Goal: Task Accomplishment & Management: Complete application form

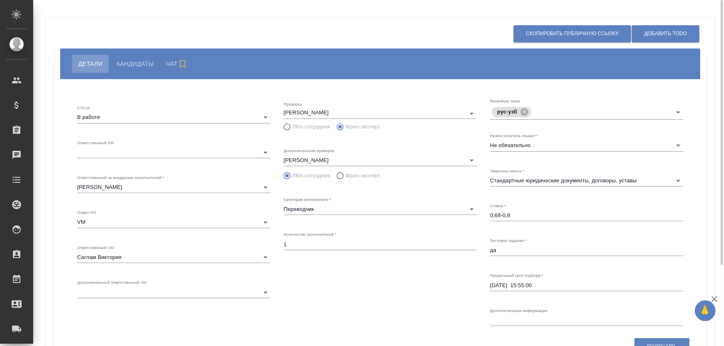
click at [140, 66] on span "Кандидаты" at bounding box center [135, 64] width 37 height 10
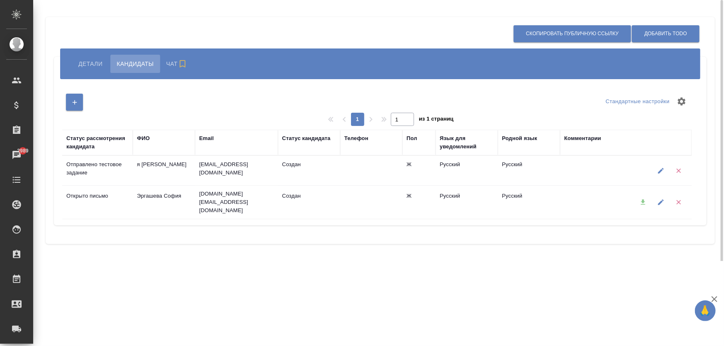
click at [91, 64] on span "Детали" at bounding box center [90, 64] width 24 height 10
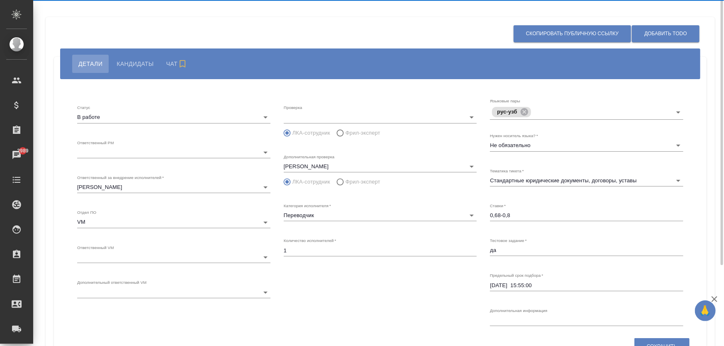
radio input "false"
radio input "true"
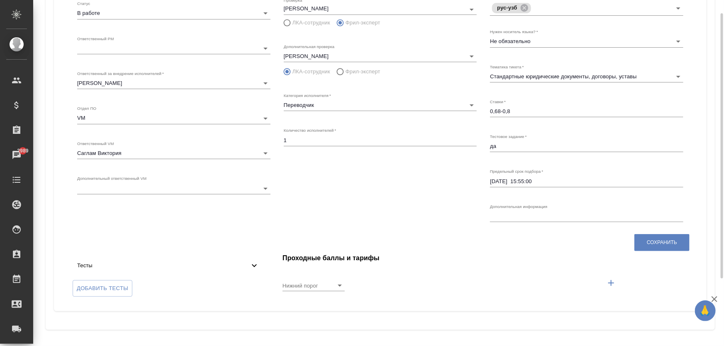
scroll to position [29, 0]
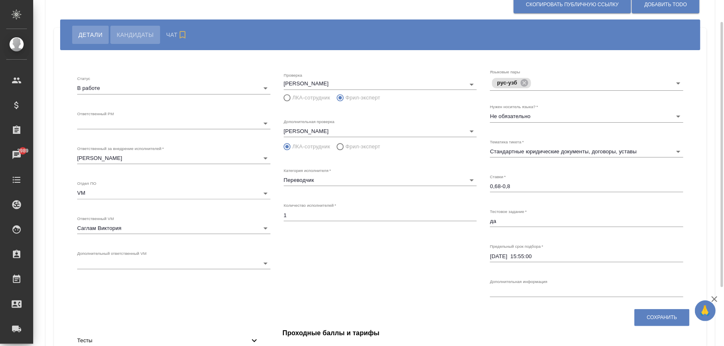
click at [143, 36] on span "Кандидаты" at bounding box center [135, 35] width 37 height 10
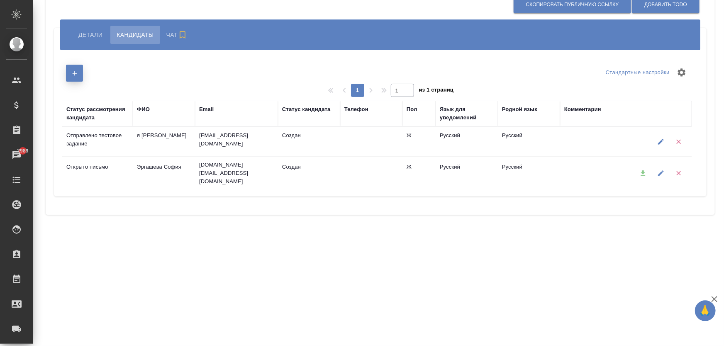
click at [78, 75] on icon "button" at bounding box center [74, 73] width 7 height 7
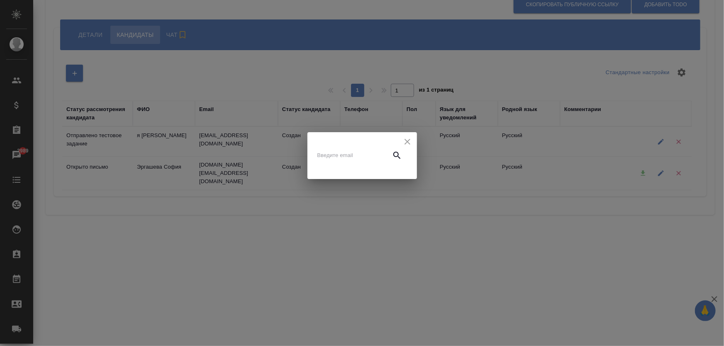
click at [357, 157] on input "text" at bounding box center [352, 156] width 70 height 12
click at [341, 157] on input "text" at bounding box center [352, 156] width 70 height 12
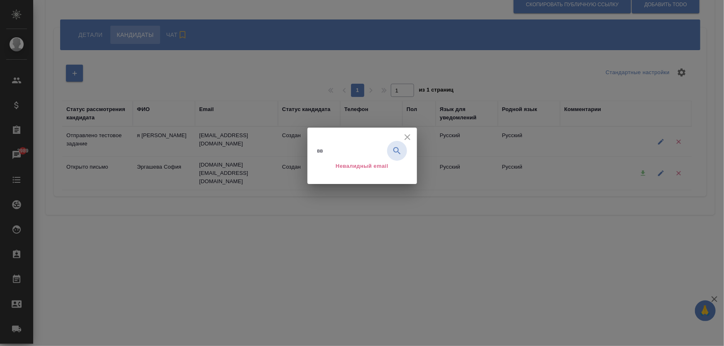
type input "в"
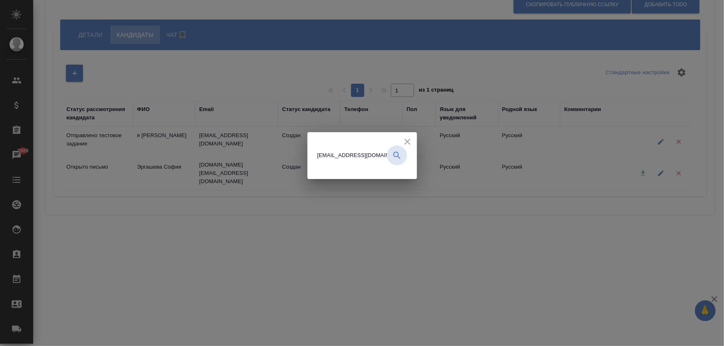
type input "d.zhukova@awatera.com"
click at [394, 155] on icon "button" at bounding box center [397, 156] width 10 height 10
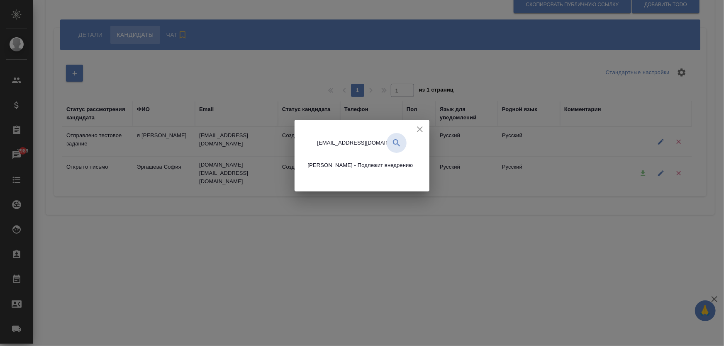
click at [360, 168] on span "Жукова Дарья - Подлежит внедрению" at bounding box center [360, 165] width 105 height 8
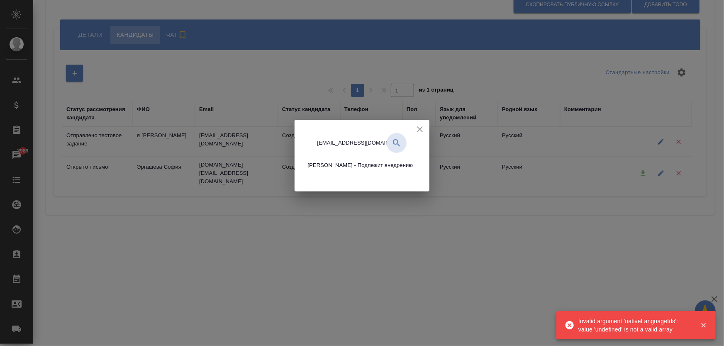
click at [338, 165] on span "Жукова Дарья - Подлежит внедрению" at bounding box center [360, 165] width 105 height 8
click at [395, 146] on icon "button" at bounding box center [396, 143] width 10 height 10
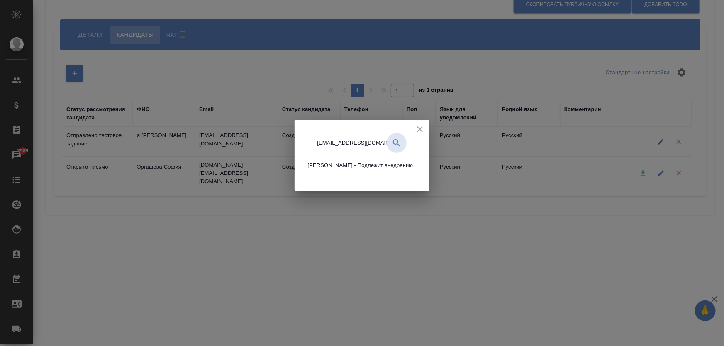
click at [327, 165] on span "Жукова Дарья - Подлежит внедрению" at bounding box center [360, 165] width 105 height 8
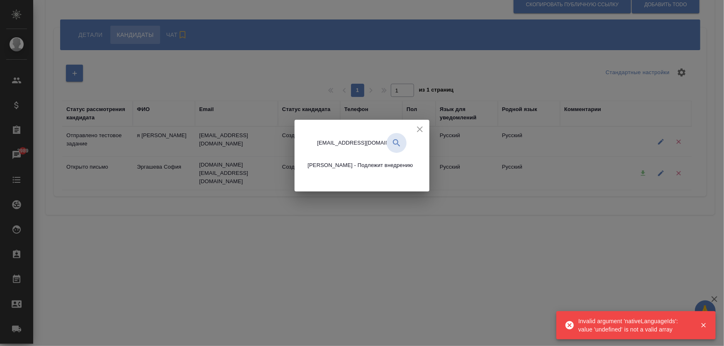
click at [418, 129] on icon "close" at bounding box center [420, 129] width 10 height 10
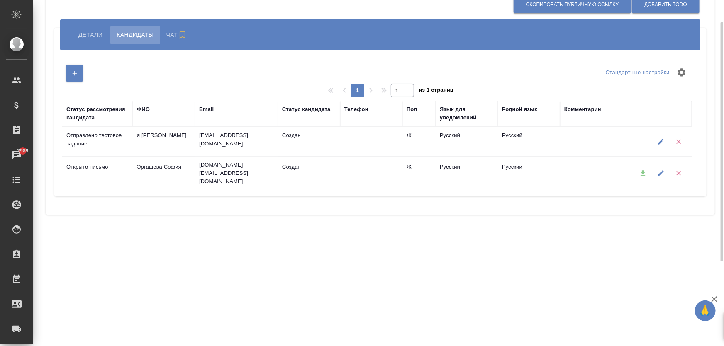
click at [641, 172] on div at bounding box center [643, 173] width 18 height 21
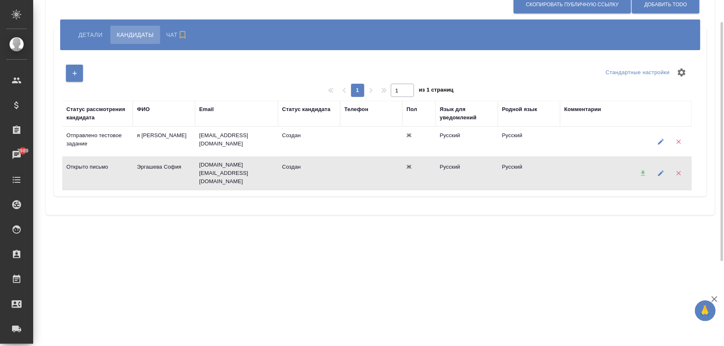
click at [644, 173] on div at bounding box center [643, 173] width 18 height 21
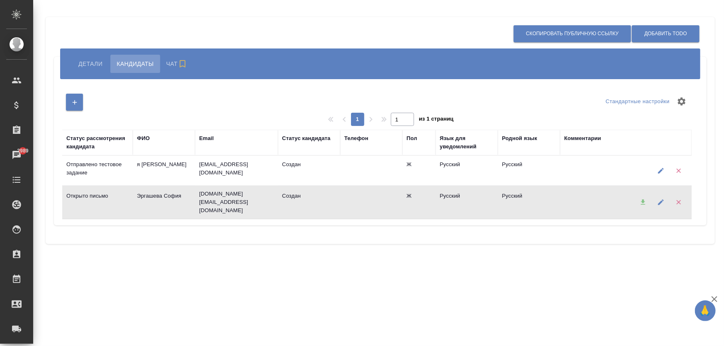
click at [642, 203] on div at bounding box center [643, 202] width 18 height 21
click at [100, 65] on span "Детали" at bounding box center [90, 64] width 24 height 10
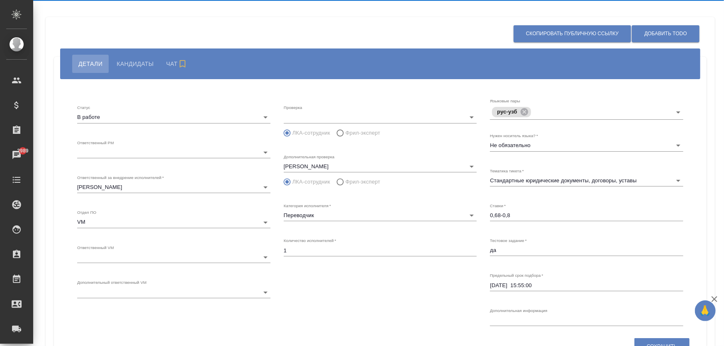
radio input "false"
radio input "true"
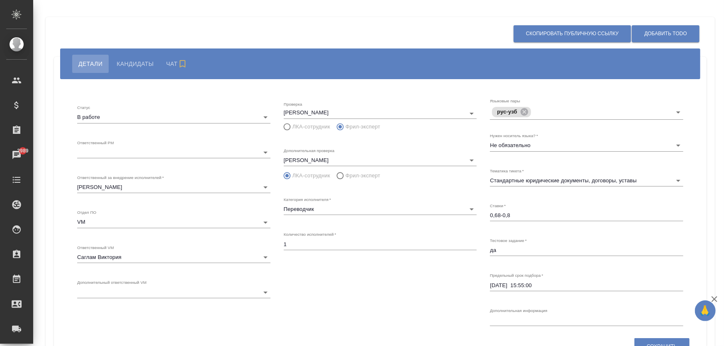
click at [122, 63] on span "Кандидаты" at bounding box center [135, 64] width 37 height 10
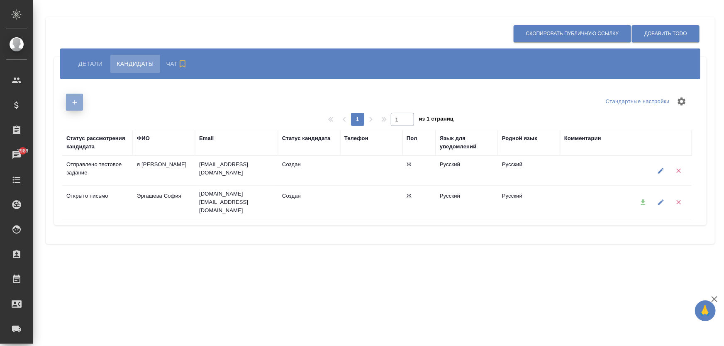
click at [74, 104] on icon "button" at bounding box center [74, 102] width 5 height 5
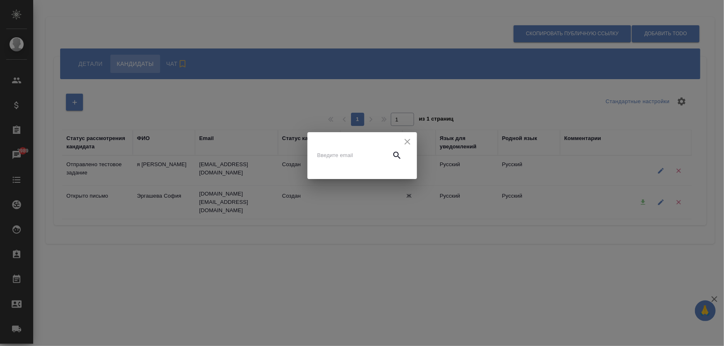
click at [354, 158] on input "text" at bounding box center [352, 156] width 70 height 12
type input "d-a-s-h-aa@bk.ru"
click at [394, 158] on icon "button" at bounding box center [397, 156] width 10 height 10
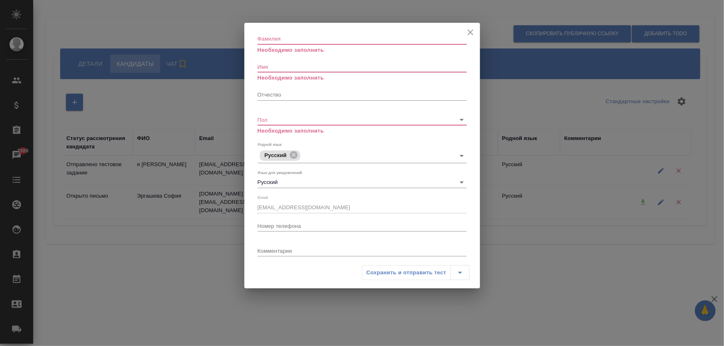
click at [465, 33] on icon "close" at bounding box center [470, 32] width 10 height 10
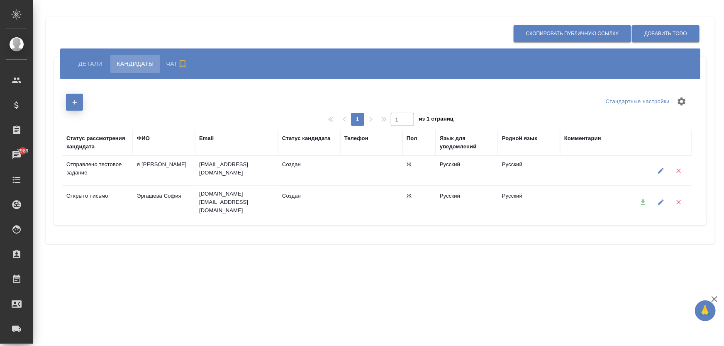
click at [77, 108] on button "button" at bounding box center [74, 102] width 17 height 17
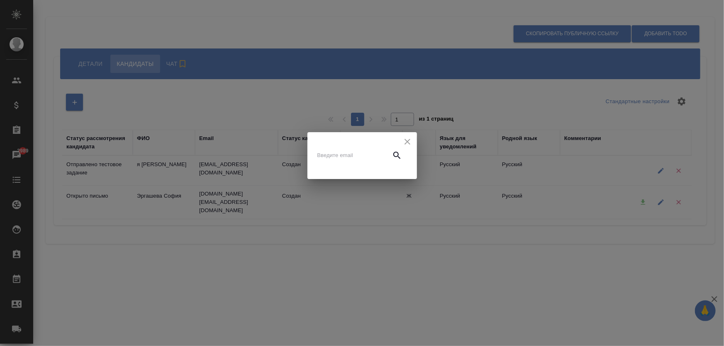
click at [346, 160] on input "text" at bounding box center [352, 156] width 70 height 12
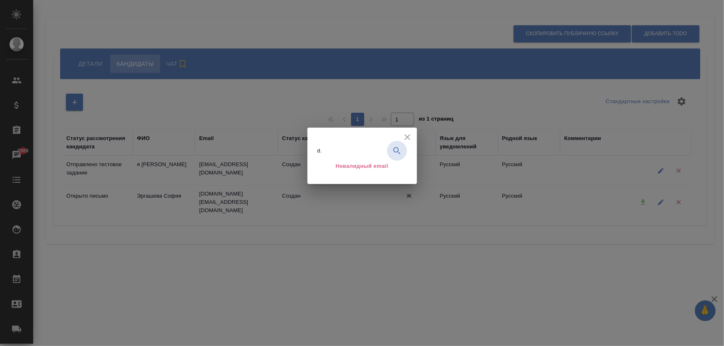
type input "d"
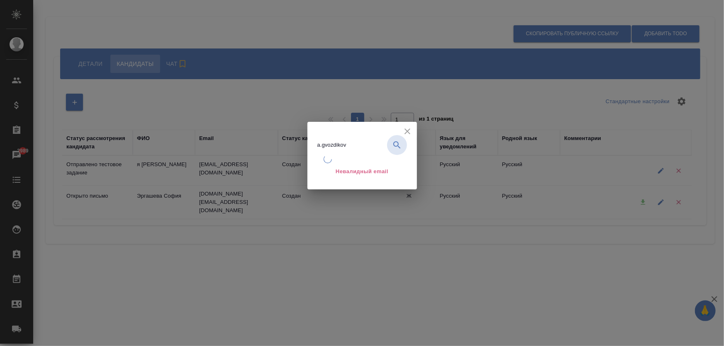
click at [391, 146] on div "a.gvozdikov" at bounding box center [362, 145] width 90 height 20
click at [352, 146] on input "a.gvozdikov" at bounding box center [352, 145] width 70 height 12
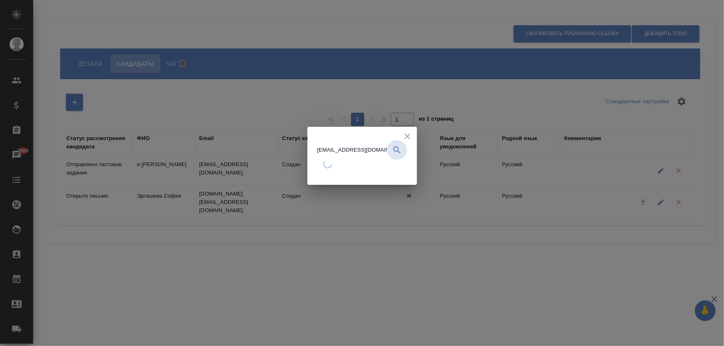
type input "a.gvozdikov@awatera.com"
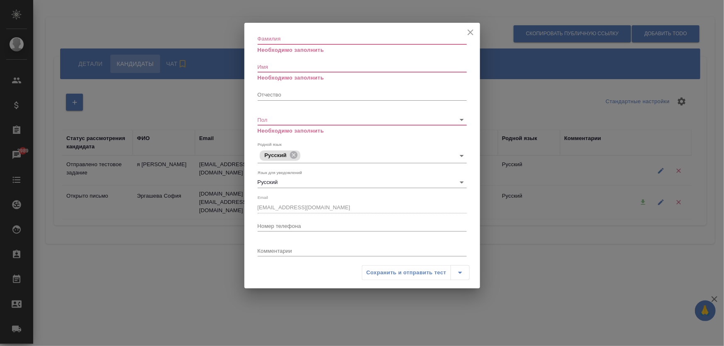
click at [386, 147] on div "Родной язык Русский" at bounding box center [361, 153] width 209 height 22
click at [465, 30] on icon "close" at bounding box center [470, 32] width 10 height 10
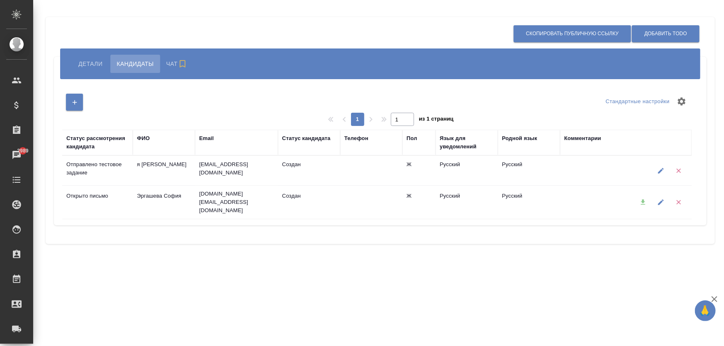
click at [92, 61] on span "Детали" at bounding box center [90, 64] width 24 height 10
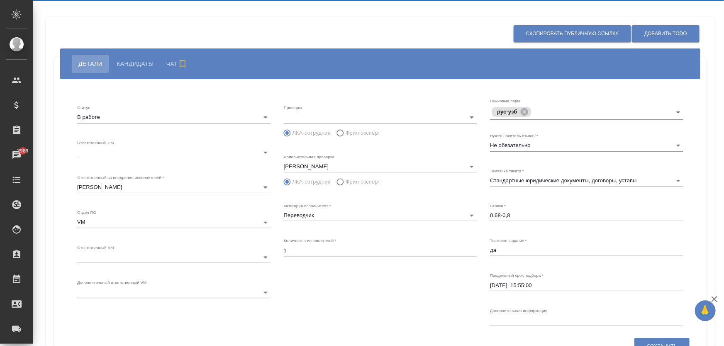
radio input "false"
radio input "true"
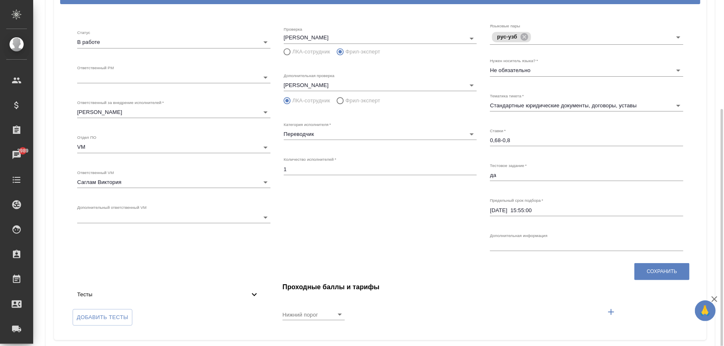
scroll to position [104, 0]
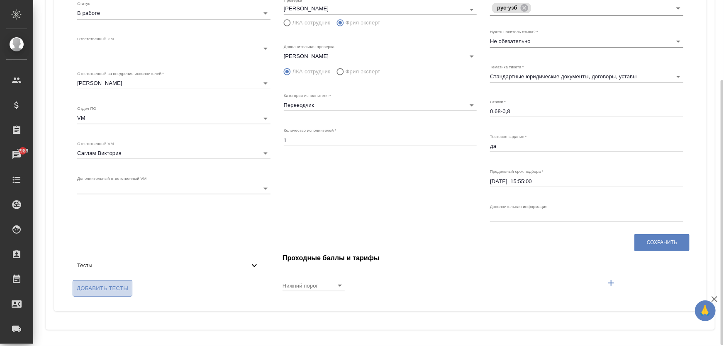
click at [102, 289] on span "Добавить тесты" at bounding box center [102, 289] width 51 height 10
click at [0, 0] on input "Добавить тесты" at bounding box center [0, 0] width 0 height 0
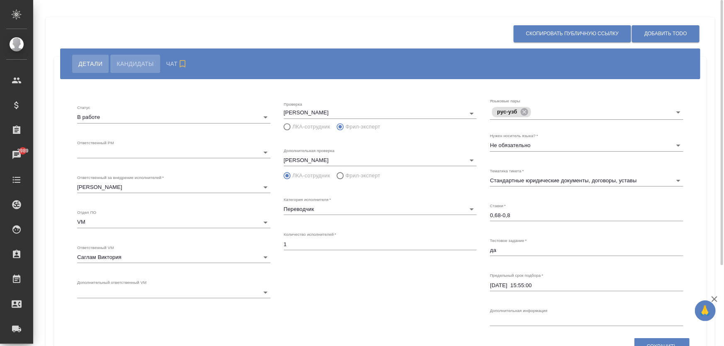
click at [124, 61] on span "Кандидаты" at bounding box center [135, 64] width 37 height 10
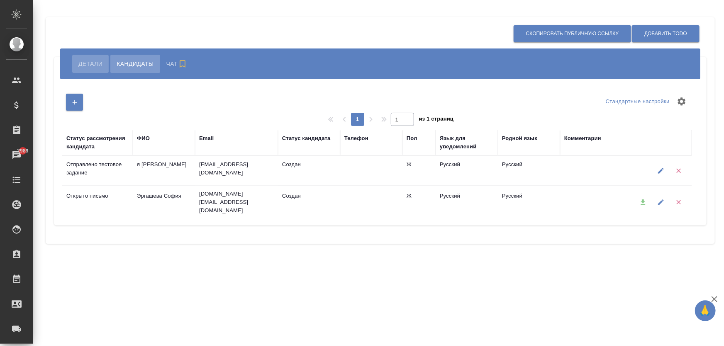
click at [91, 61] on span "Детали" at bounding box center [90, 64] width 24 height 10
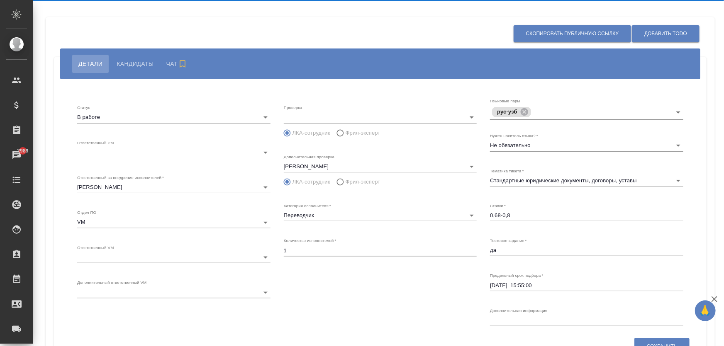
radio input "false"
radio input "true"
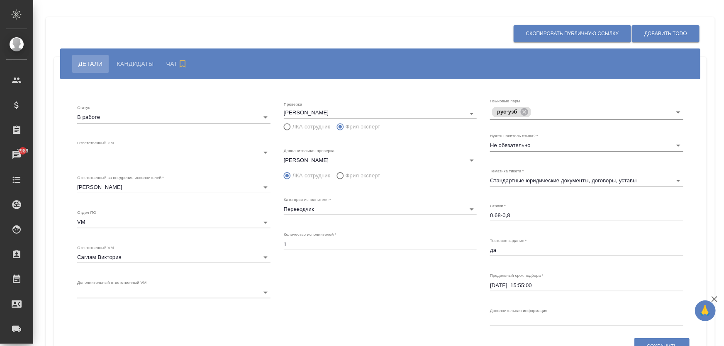
click at [175, 59] on span "Чат" at bounding box center [177, 64] width 23 height 10
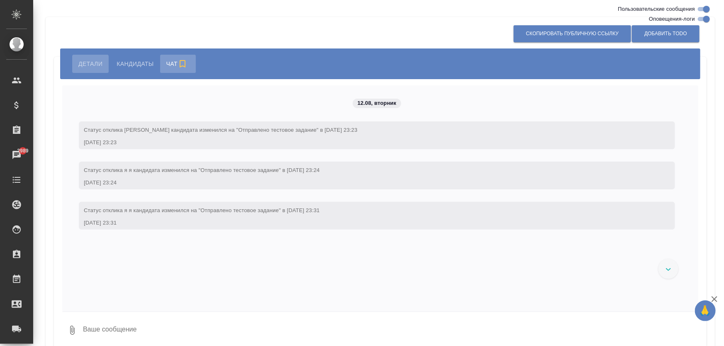
click at [92, 66] on span "Детали" at bounding box center [90, 64] width 24 height 10
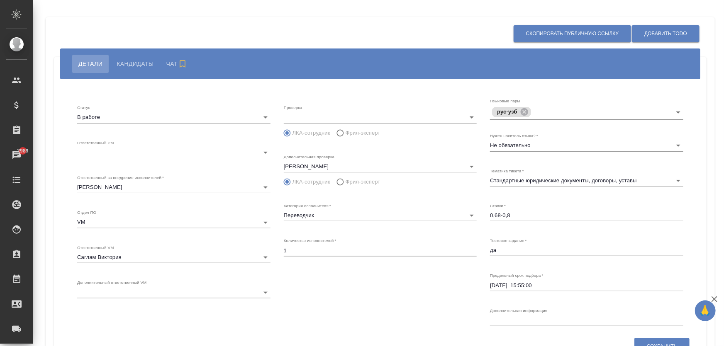
radio input "false"
radio input "true"
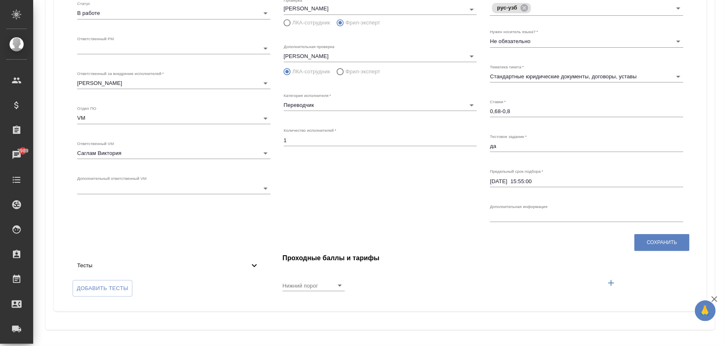
click at [249, 264] on icon at bounding box center [254, 266] width 10 height 10
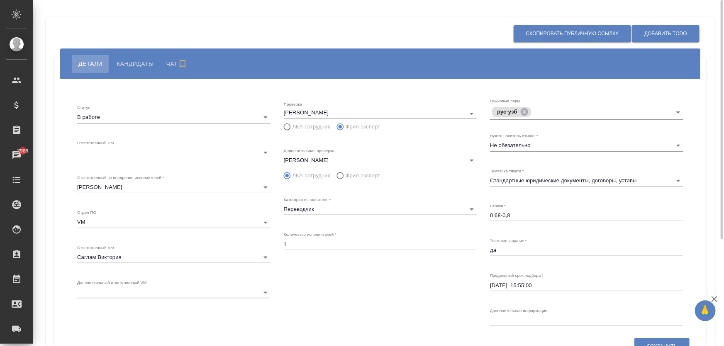
click at [134, 62] on span "Кандидаты" at bounding box center [135, 64] width 37 height 10
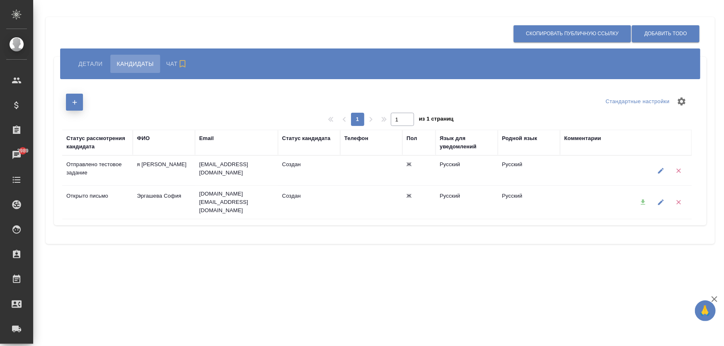
click at [75, 102] on icon "button" at bounding box center [74, 102] width 5 height 5
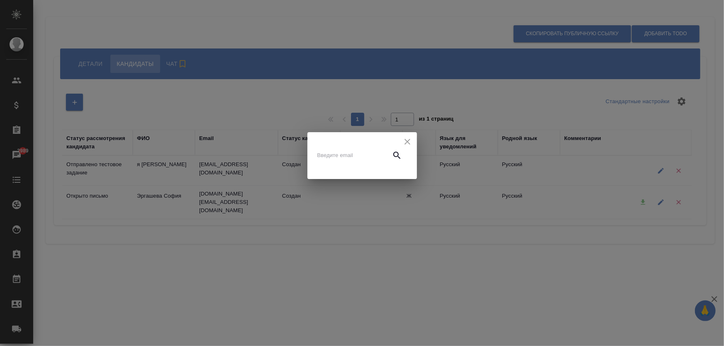
click at [344, 153] on input "text" at bounding box center [352, 156] width 70 height 12
paste input "a.gvozdikov@awatera.com"
type input "a.gvozdikov@awatera.com"
click at [393, 159] on icon "button" at bounding box center [397, 156] width 10 height 10
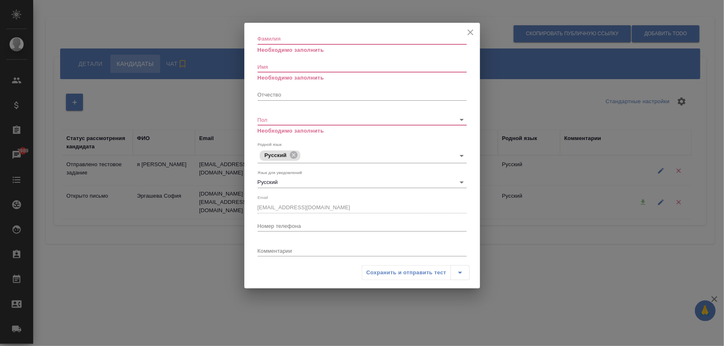
click at [303, 37] on input "Фамилия" at bounding box center [361, 39] width 209 height 12
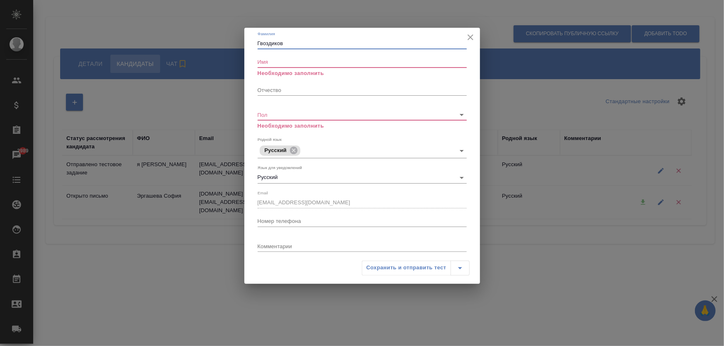
type input "Гвоздиков"
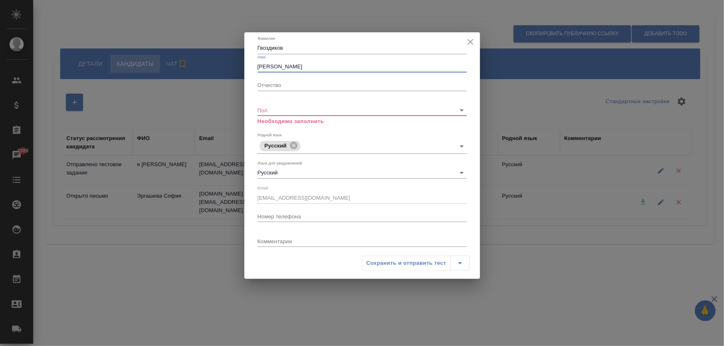
type input "Андрей"
click at [304, 110] on body "🙏 .cls-1 fill:#fff; AWATERA Zhukova Daria Клиенты Спецификации Заказы 2989 Чаты…" at bounding box center [362, 206] width 724 height 413
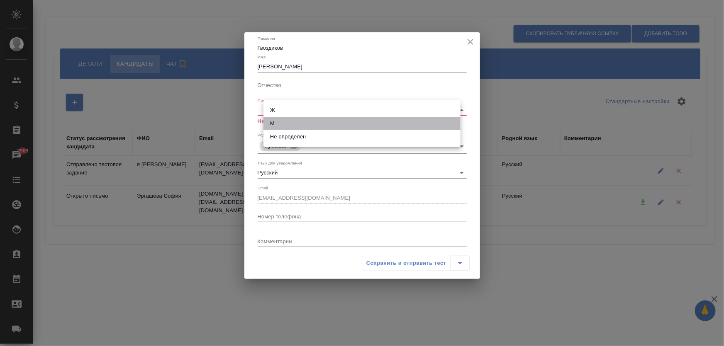
click at [289, 124] on li "М" at bounding box center [361, 123] width 197 height 13
type input "male"
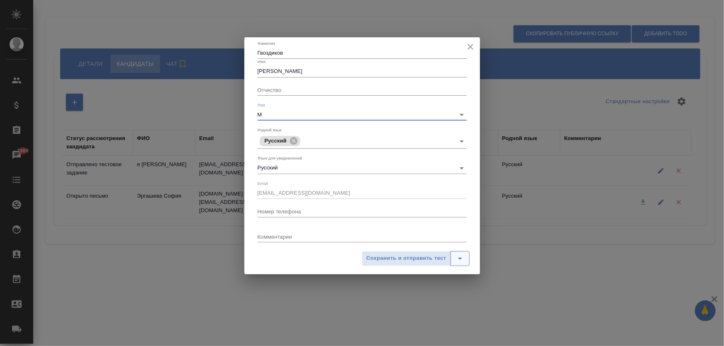
click at [455, 261] on icon "split button" at bounding box center [460, 259] width 10 height 10
click at [384, 256] on span "Сохранить и отправить тест" at bounding box center [406, 259] width 80 height 10
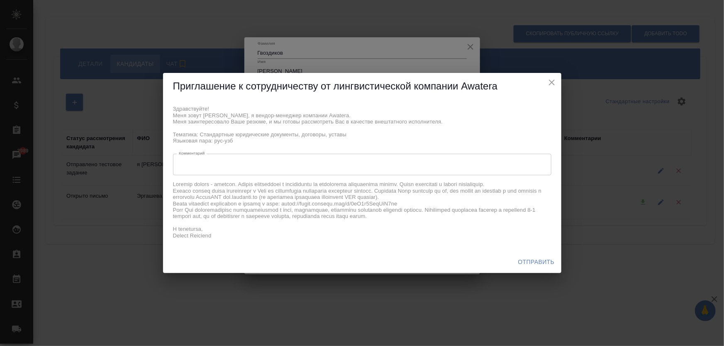
click at [240, 160] on div "x Комментарий" at bounding box center [362, 165] width 378 height 22
click at [531, 262] on span "Отправить" at bounding box center [536, 262] width 36 height 10
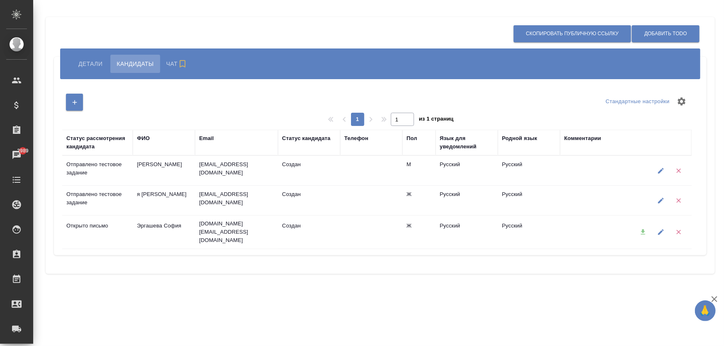
click at [80, 56] on button "Детали" at bounding box center [90, 64] width 36 height 18
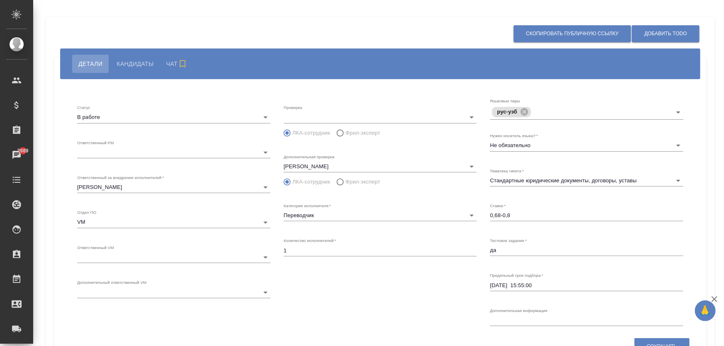
radio input "false"
radio input "true"
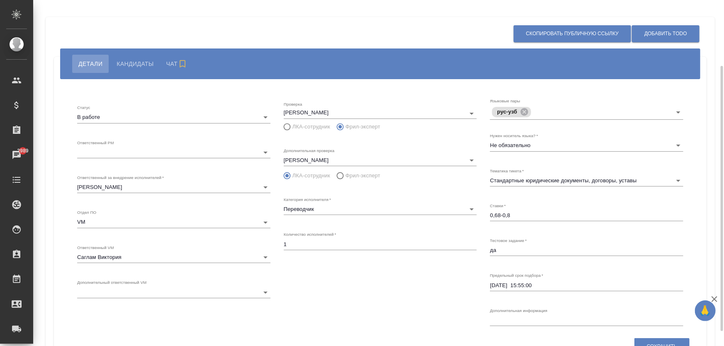
scroll to position [104, 0]
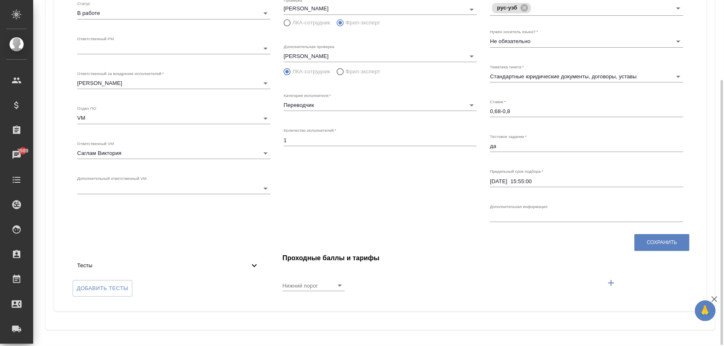
click at [247, 269] on span "Тесты" at bounding box center [163, 266] width 172 height 8
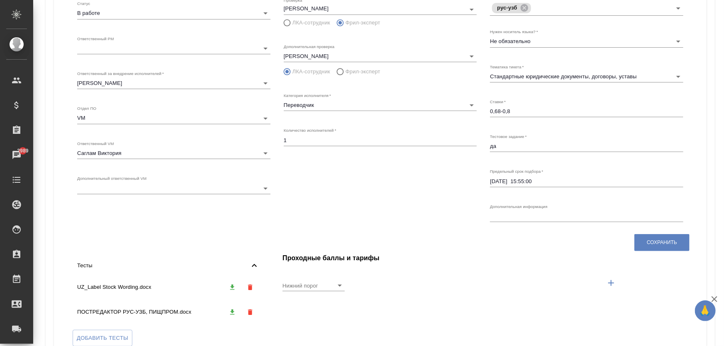
scroll to position [154, 0]
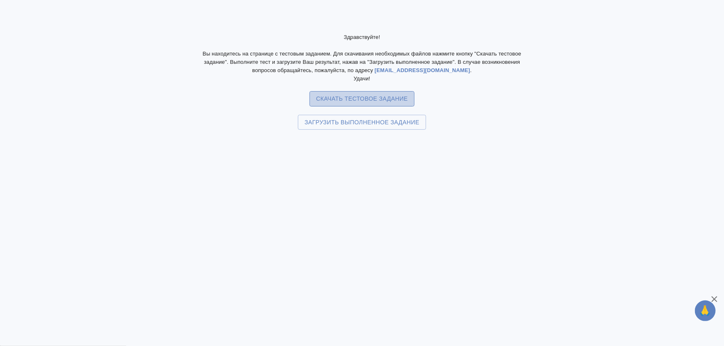
click at [351, 100] on span "Скачать тестовое задание" at bounding box center [362, 99] width 92 height 10
click at [376, 95] on span "Скачать тестовое задание" at bounding box center [362, 99] width 92 height 10
click at [357, 98] on span "Скачать тестовое задание" at bounding box center [362, 99] width 92 height 10
click at [381, 91] on div "Здравствуйте! Вы находитесь на странице с тестовым заданием. Для скачивания нео…" at bounding box center [362, 173] width 724 height 346
click at [381, 95] on span "Скачать тестовое задание" at bounding box center [362, 99] width 92 height 10
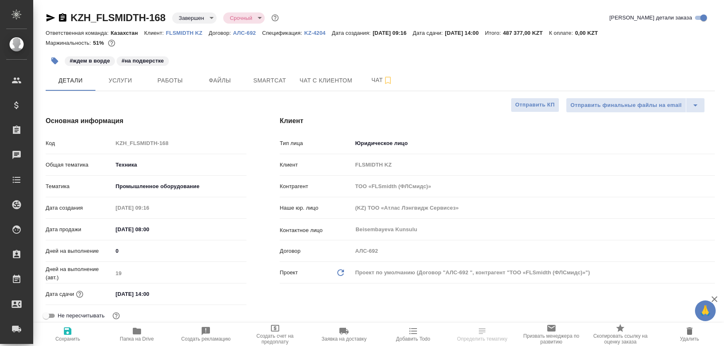
select select "RU"
click at [260, 83] on span "Smartcat" at bounding box center [270, 80] width 40 height 10
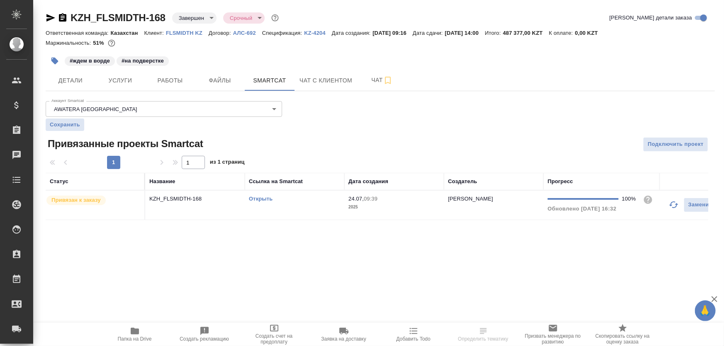
click at [184, 199] on p "KZH_FLSMIDTH-168" at bounding box center [194, 199] width 91 height 8
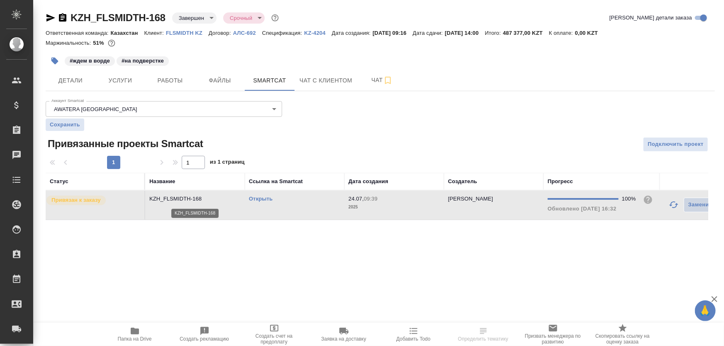
click at [184, 199] on p "KZH_FLSMIDTH-168" at bounding box center [194, 199] width 91 height 8
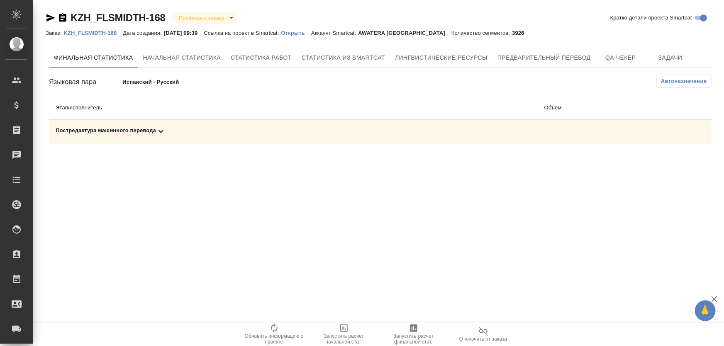
click at [137, 138] on td "Постредактура машинного перевода" at bounding box center [293, 132] width 488 height 24
click at [146, 132] on div "Постредактура машинного перевода" at bounding box center [293, 131] width 475 height 10
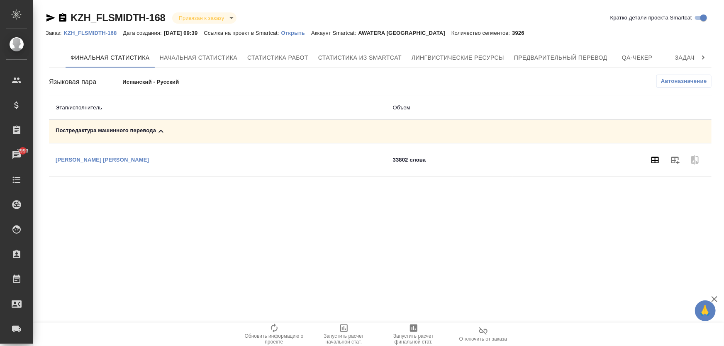
click at [651, 163] on icon "button" at bounding box center [655, 160] width 10 height 10
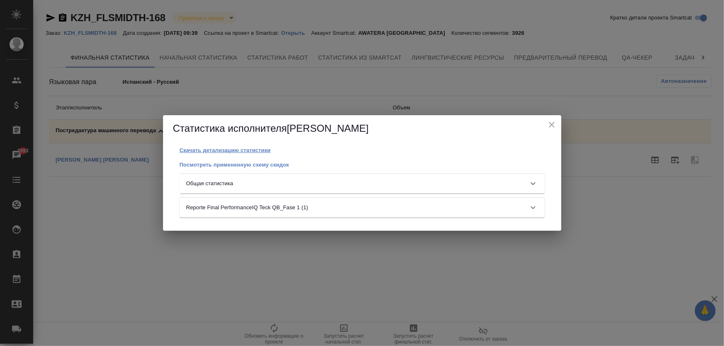
click at [258, 150] on p "Скачать детализацию статистики" at bounding box center [225, 150] width 91 height 6
click at [547, 127] on icon "close" at bounding box center [552, 125] width 10 height 10
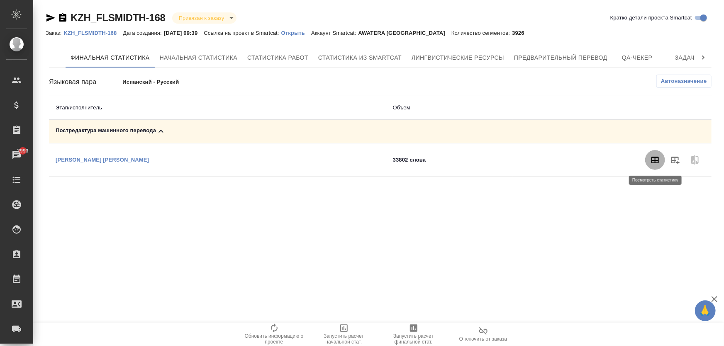
click at [652, 163] on icon "button" at bounding box center [654, 160] width 7 height 7
